Goal: Navigation & Orientation: Go to known website

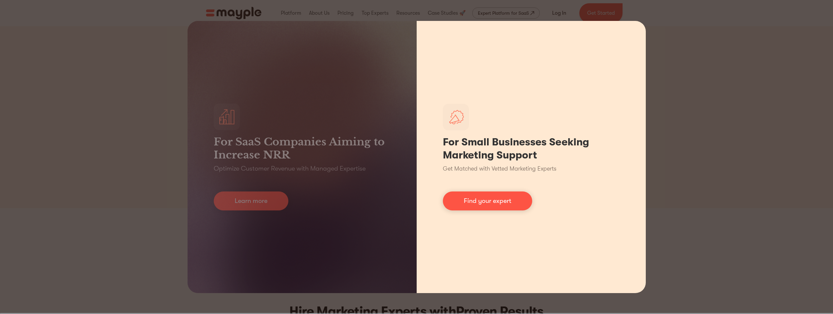
click at [417, 111] on div "For Small Businesses Seeking Marketing Support Get Matched with Vetted Marketin…" at bounding box center [531, 157] width 229 height 273
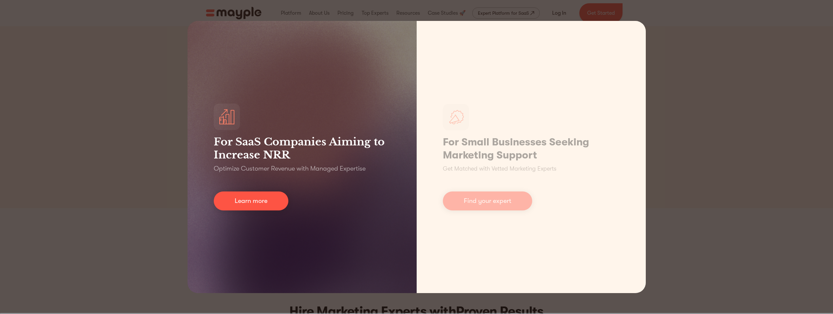
click at [340, 129] on div "For SaaS Companies Aiming to Increase NRR Optimize Customer Revenue with Manage…" at bounding box center [301, 157] width 229 height 273
click at [226, 212] on div "For SaaS Companies Aiming to Increase NRR Optimize Customer Revenue with Manage…" at bounding box center [301, 157] width 229 height 273
click at [227, 203] on link "Learn more" at bounding box center [251, 201] width 75 height 19
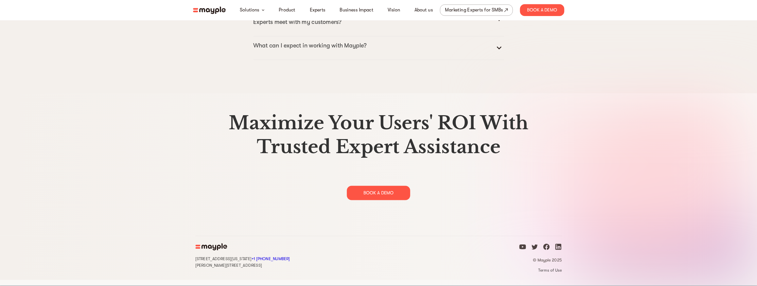
scroll to position [3349, 0]
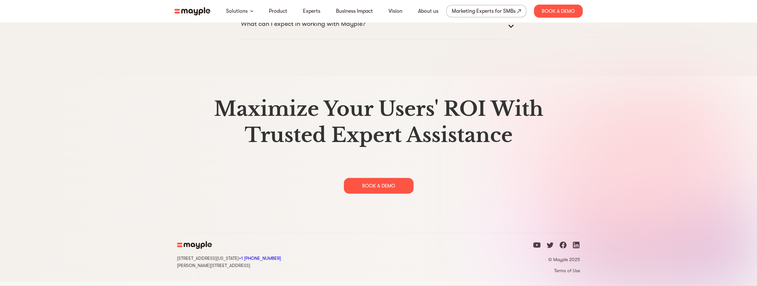
click at [575, 248] on icon "linkedin icon" at bounding box center [576, 245] width 7 height 7
